Goal: Find specific page/section: Find specific page/section

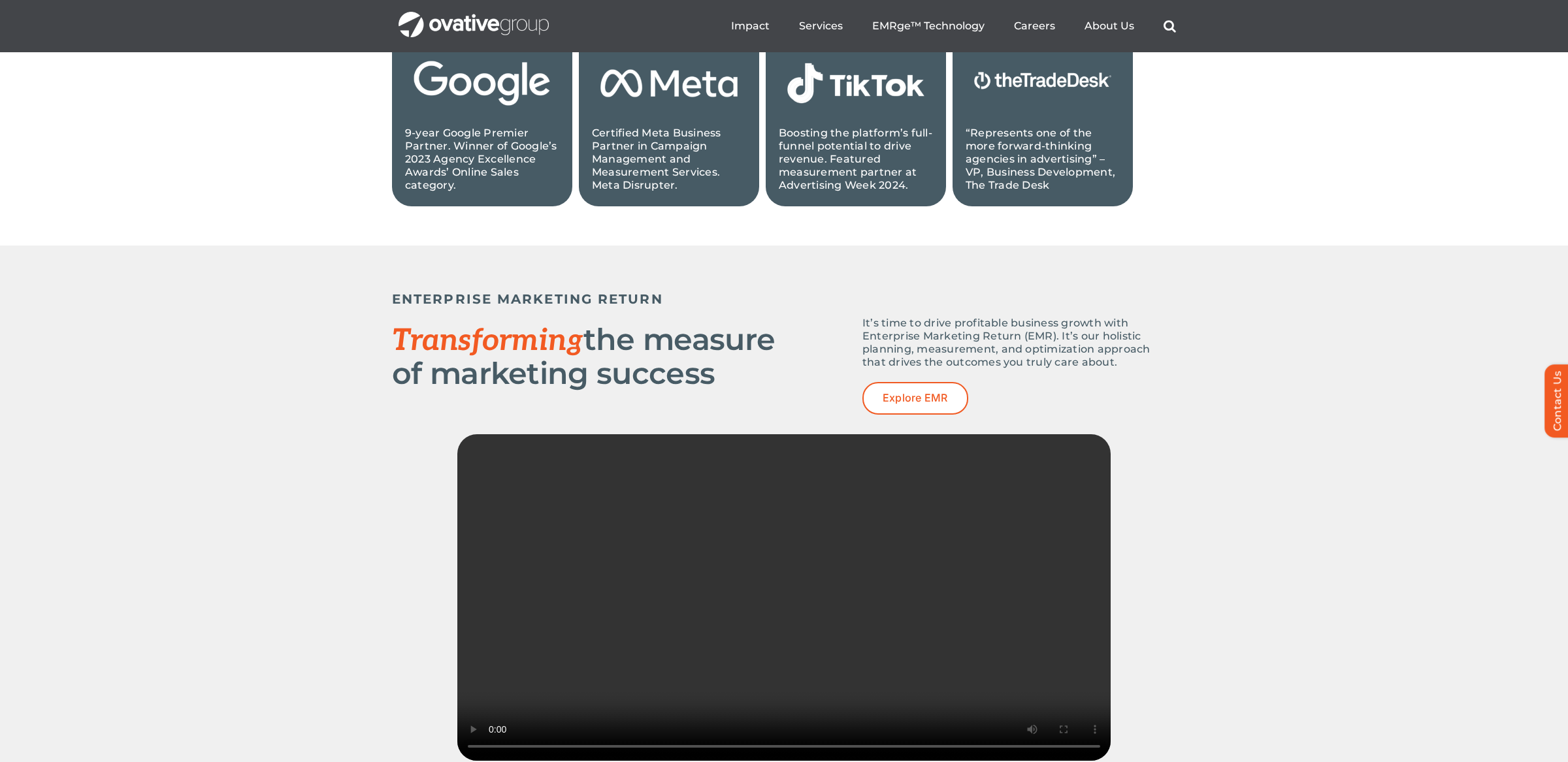
scroll to position [1213, 0]
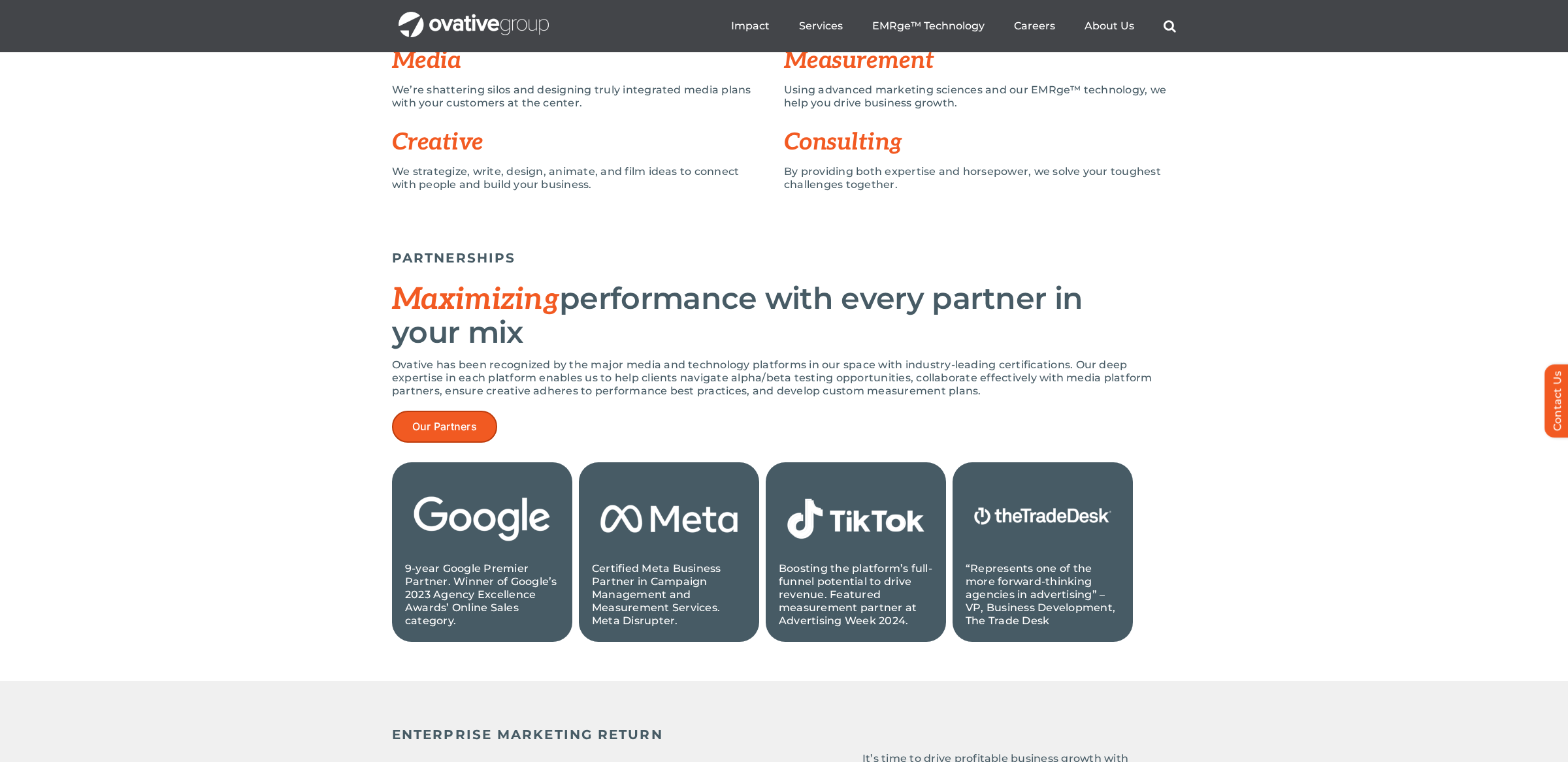
click at [465, 438] on link "Our Partners" at bounding box center [444, 427] width 105 height 32
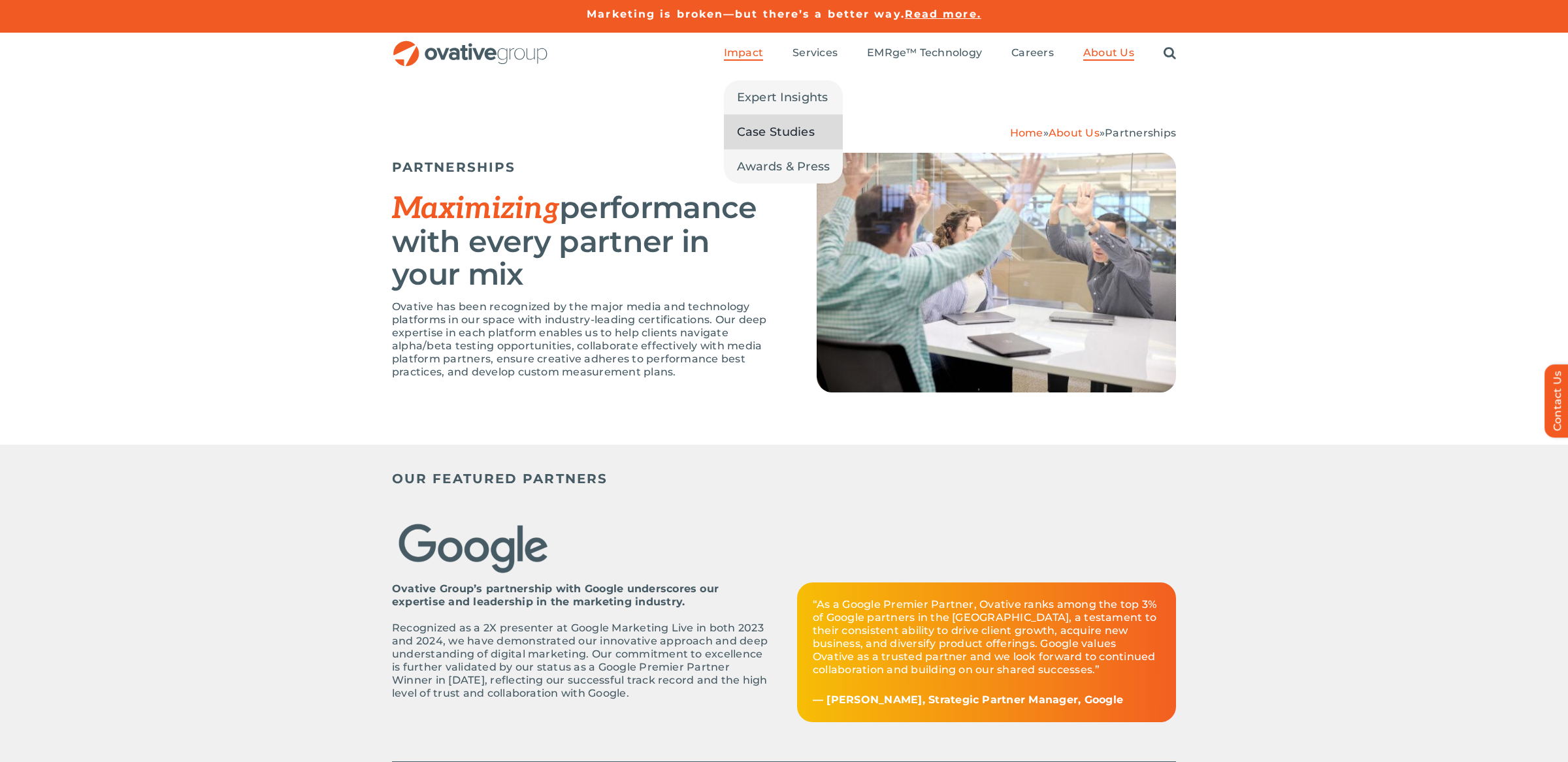
click at [780, 131] on span "Case Studies" at bounding box center [776, 131] width 78 height 18
